Goal: Find specific page/section: Locate a particular part of the current website

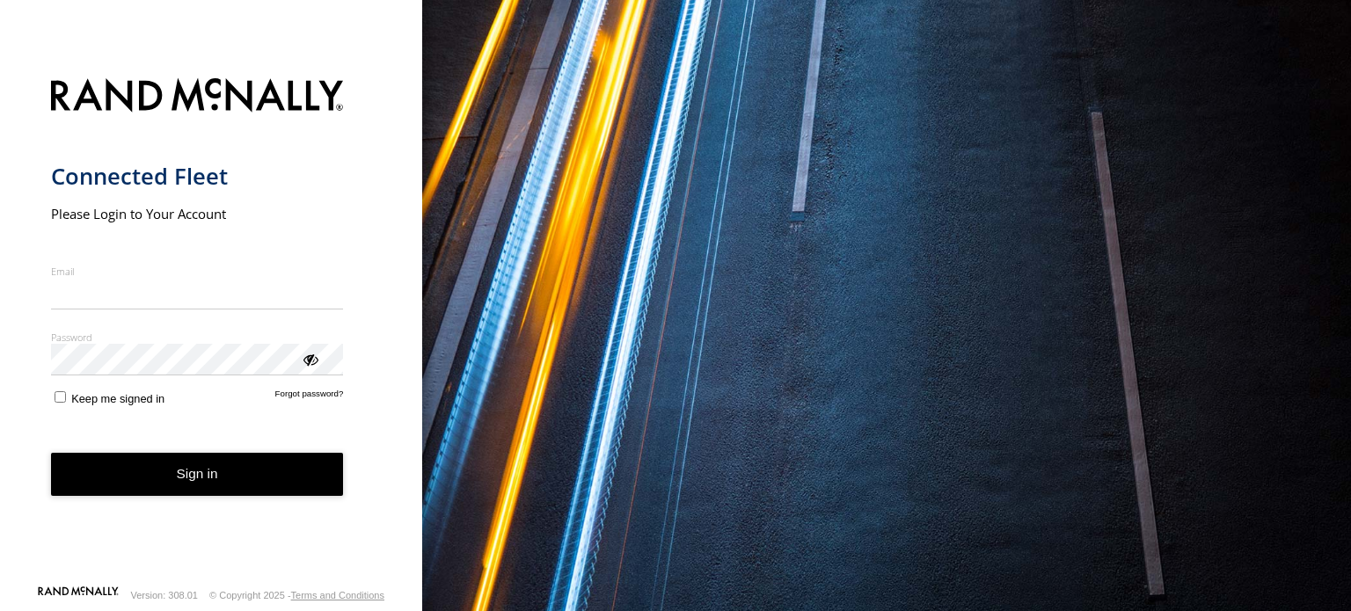
type input "**********"
click at [181, 493] on button "Sign in" at bounding box center [197, 474] width 293 height 43
click at [177, 474] on button "Sign in" at bounding box center [197, 474] width 293 height 43
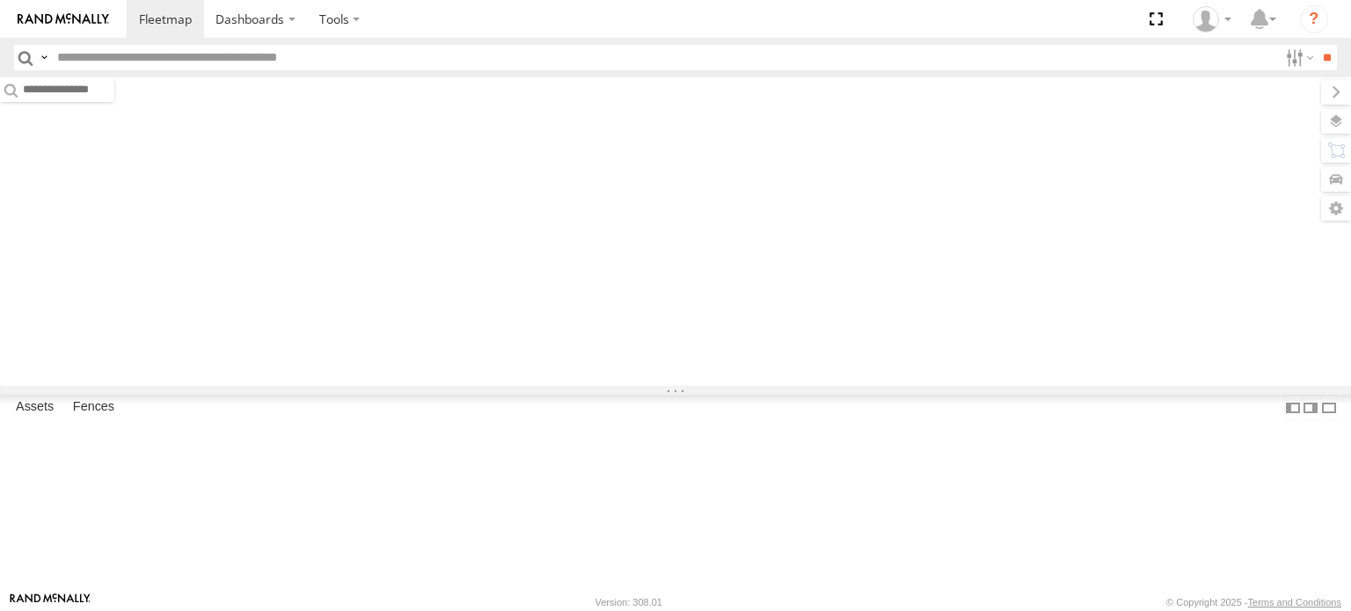
click at [152, 49] on input "text" at bounding box center [664, 58] width 1228 height 26
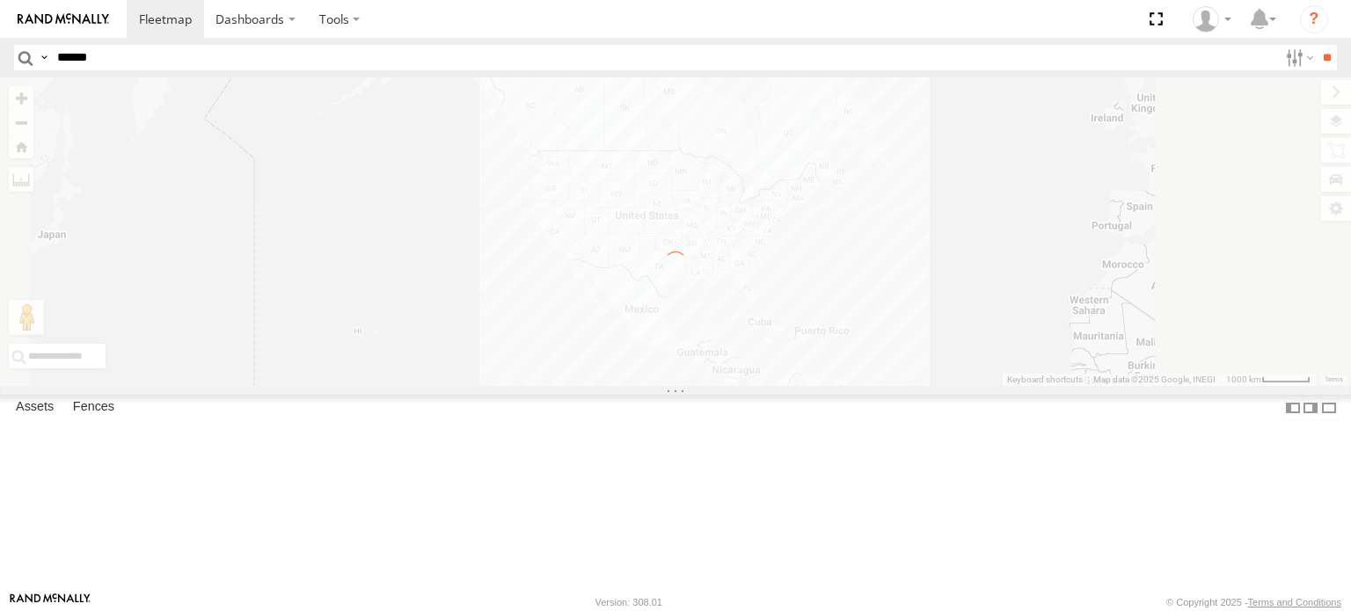
type input "******"
click at [1317, 45] on input "**" at bounding box center [1327, 58] width 20 height 26
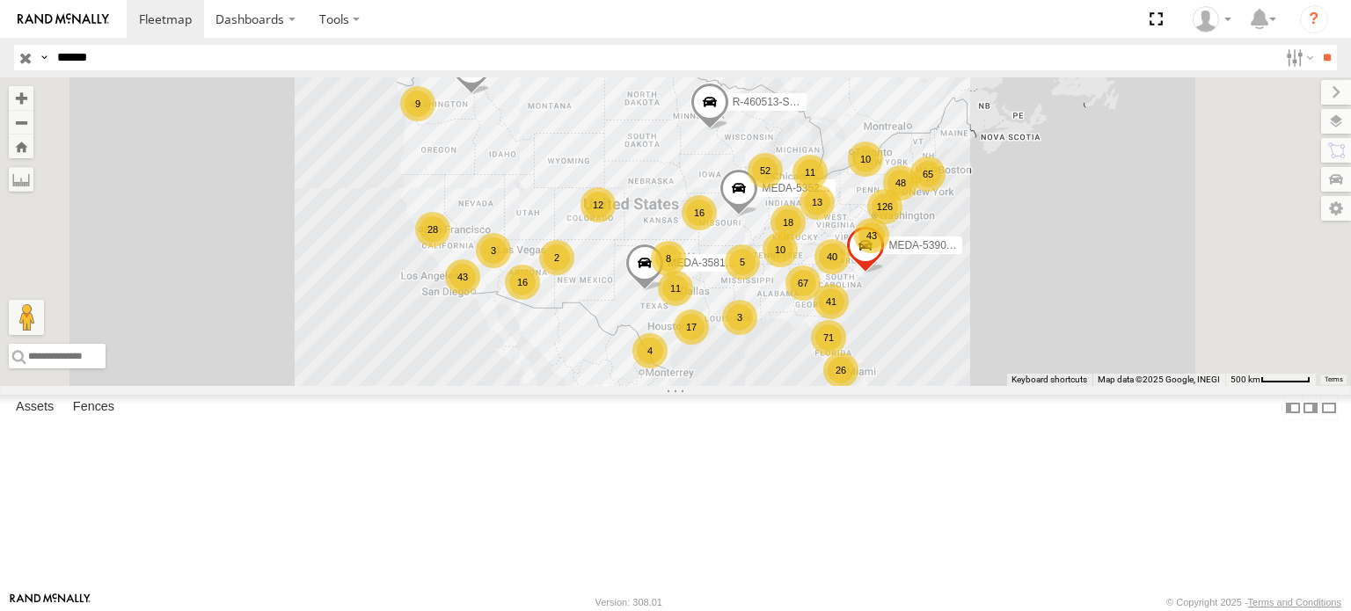
click at [0, 0] on div "MEDA-356020-Swing" at bounding box center [0, 0] width 0 height 0
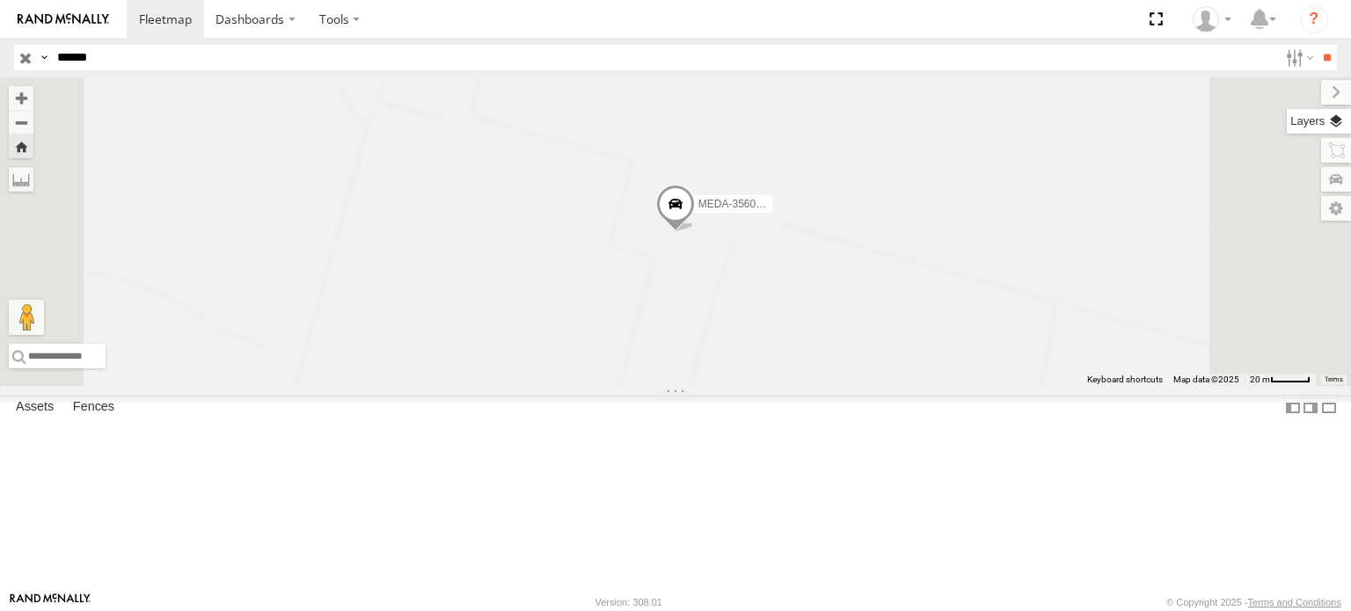
click at [1338, 124] on label at bounding box center [1319, 121] width 64 height 25
click at [0, 0] on span "Basemaps" at bounding box center [0, 0] width 0 height 0
click at [0, 0] on span "Roadmap" at bounding box center [0, 0] width 0 height 0
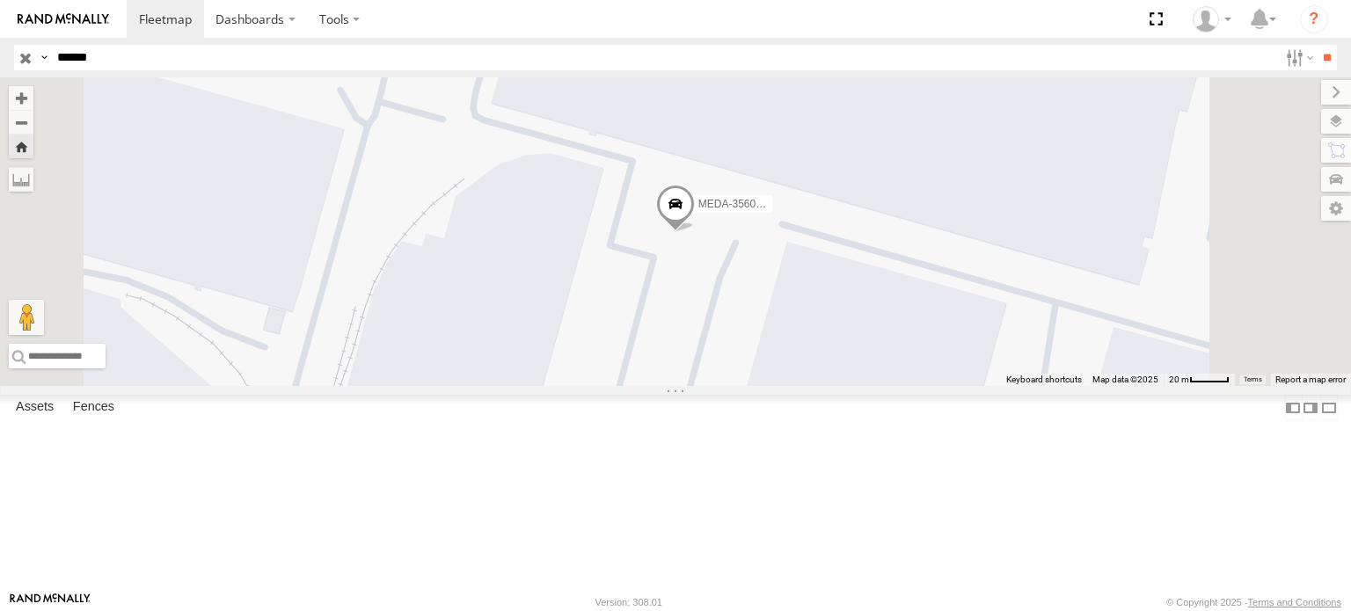
click at [0, 0] on span "Satellite + Roadmap" at bounding box center [0, 0] width 0 height 0
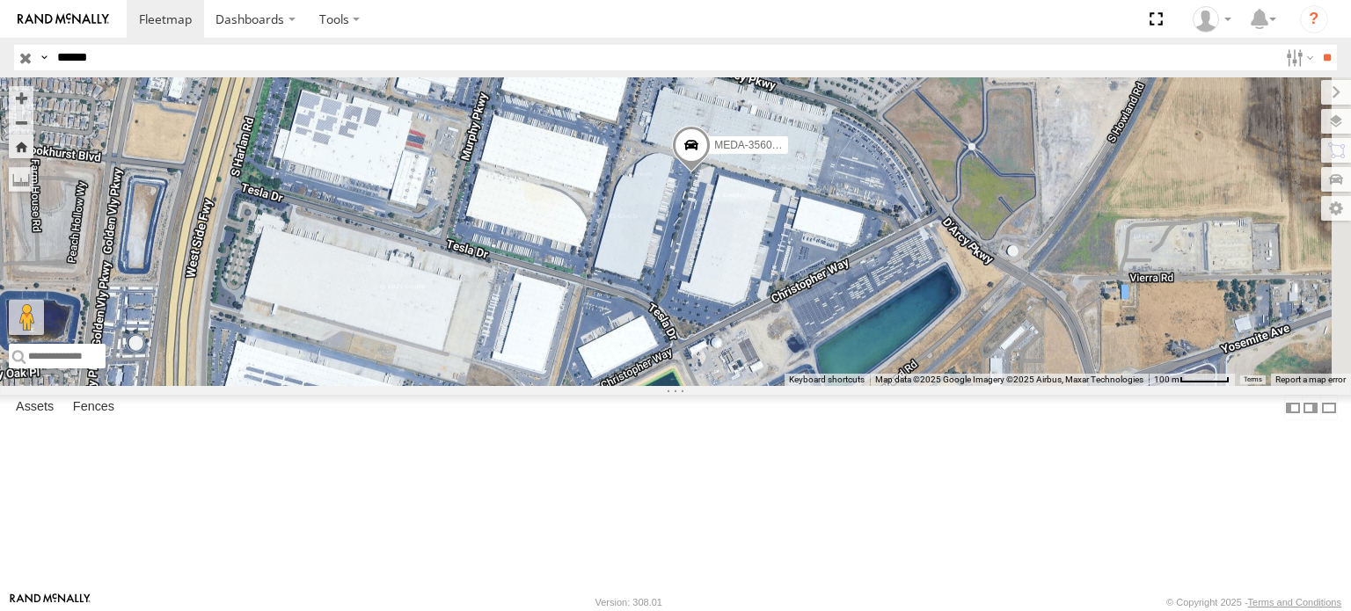
drag, startPoint x: 1007, startPoint y: 376, endPoint x: 983, endPoint y: 340, distance: 43.9
click at [983, 340] on div "MEDA-356020-Swing" at bounding box center [675, 231] width 1351 height 309
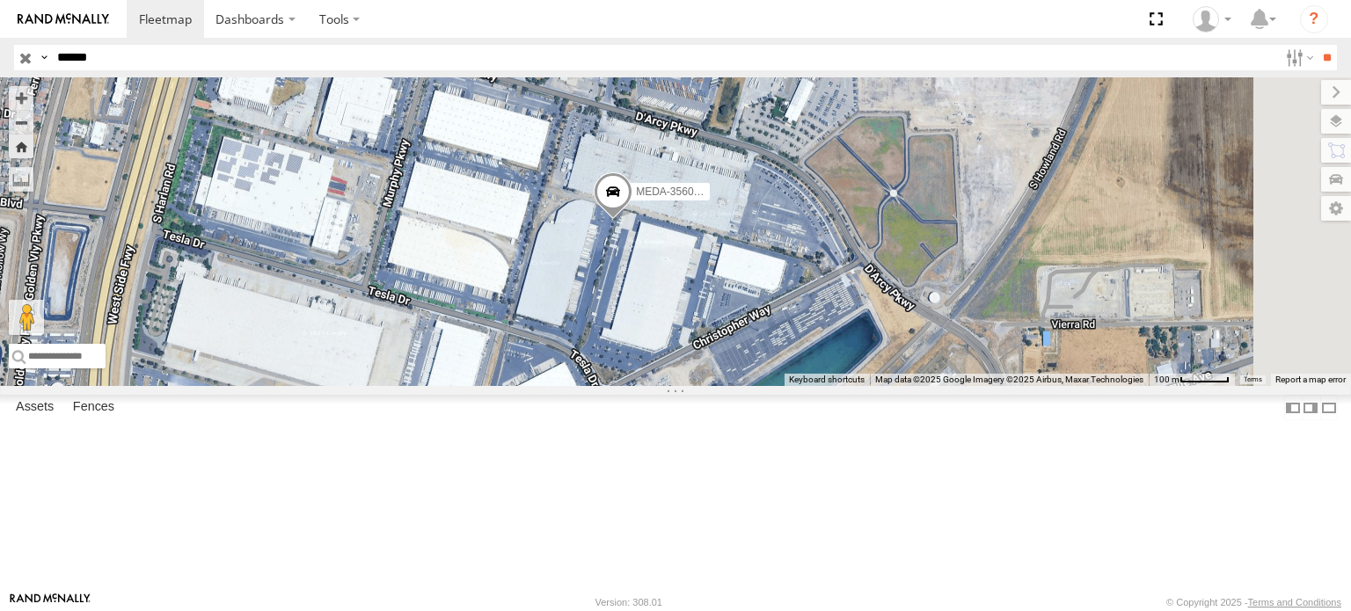
drag, startPoint x: 986, startPoint y: 326, endPoint x: 945, endPoint y: 357, distance: 51.5
click at [948, 357] on div "MEDA-356020-Swing" at bounding box center [675, 231] width 1351 height 309
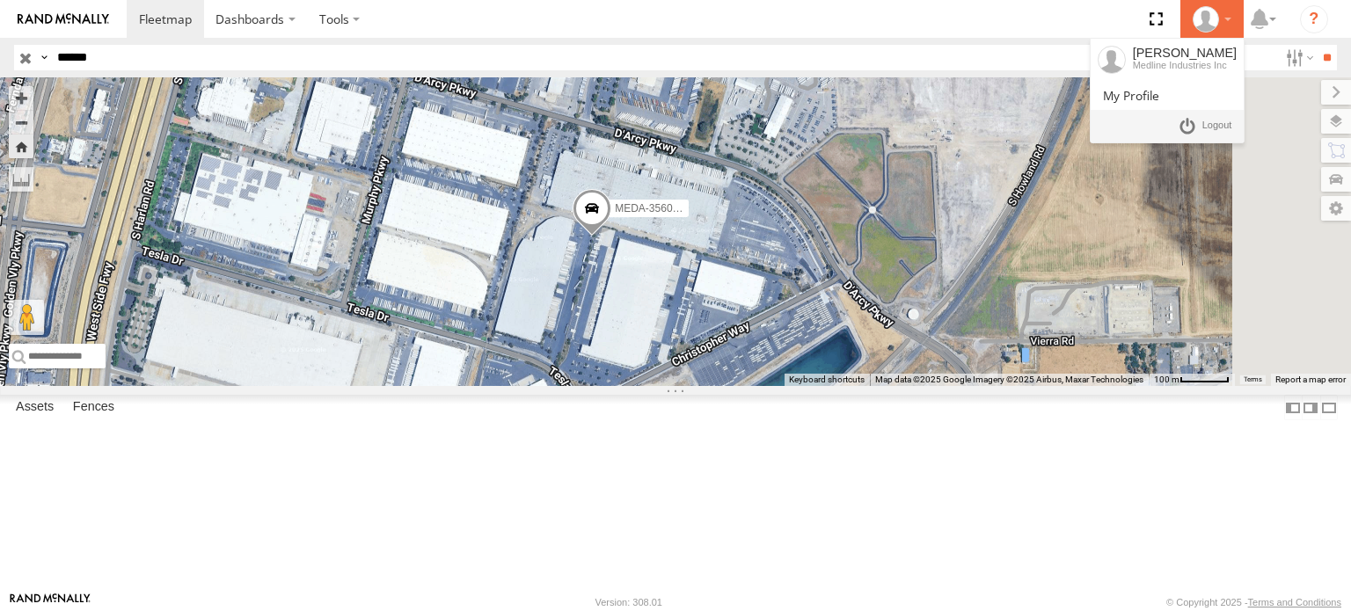
click at [1224, 26] on div at bounding box center [1212, 19] width 51 height 26
click at [1213, 125] on span at bounding box center [1217, 125] width 30 height 19
